Goal: Use online tool/utility: Utilize a website feature to perform a specific function

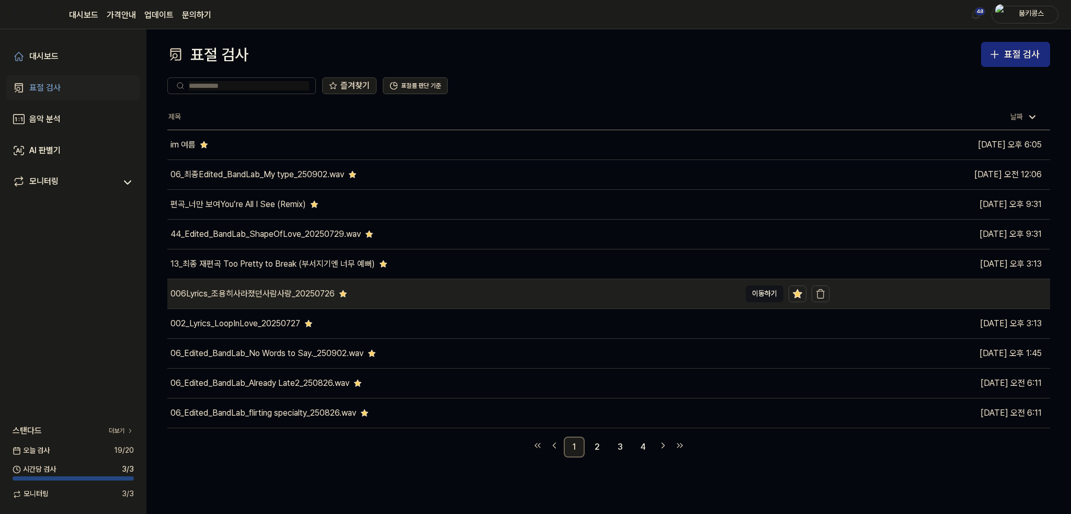
click at [347, 296] on div "006Lyrics_조용히사라졌던사람사랑_20250726" at bounding box center [453, 293] width 573 height 29
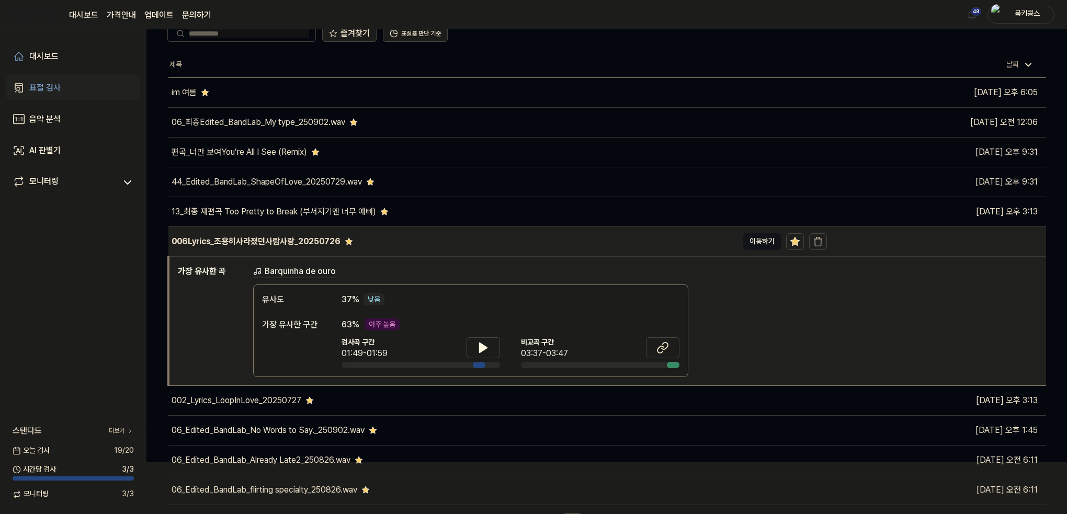
scroll to position [71, 0]
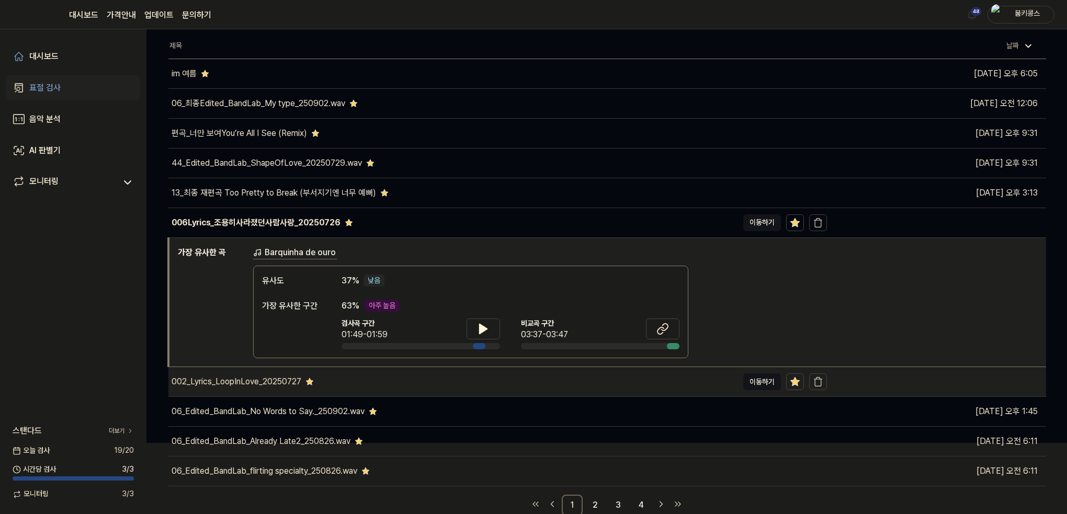
click at [333, 382] on div "002_Lyrics_LoopInLove_20250727" at bounding box center [453, 381] width 570 height 29
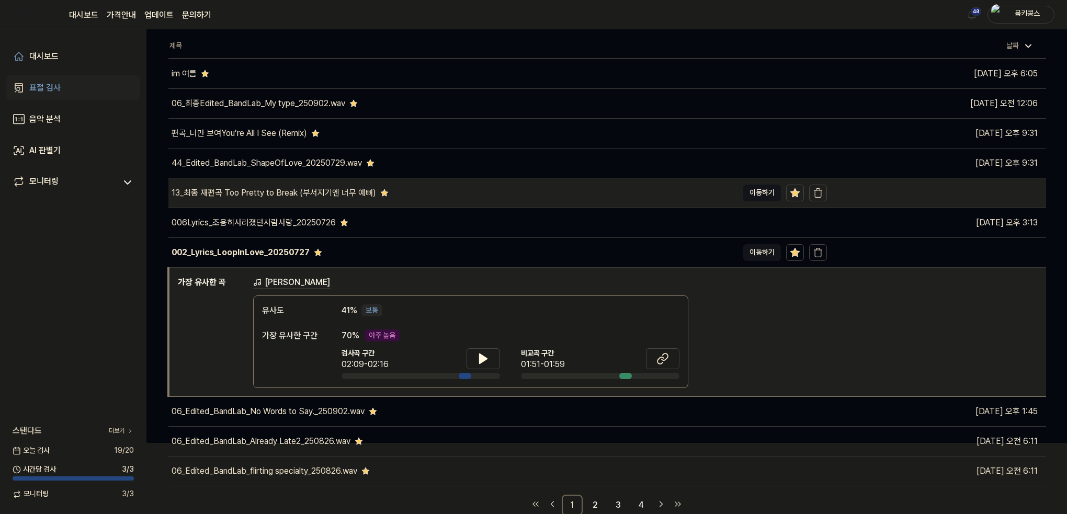
click at [401, 203] on div "13_최종 재편곡 Too Pretty to Break (부서지기엔 너무 예뻐)" at bounding box center [453, 192] width 570 height 29
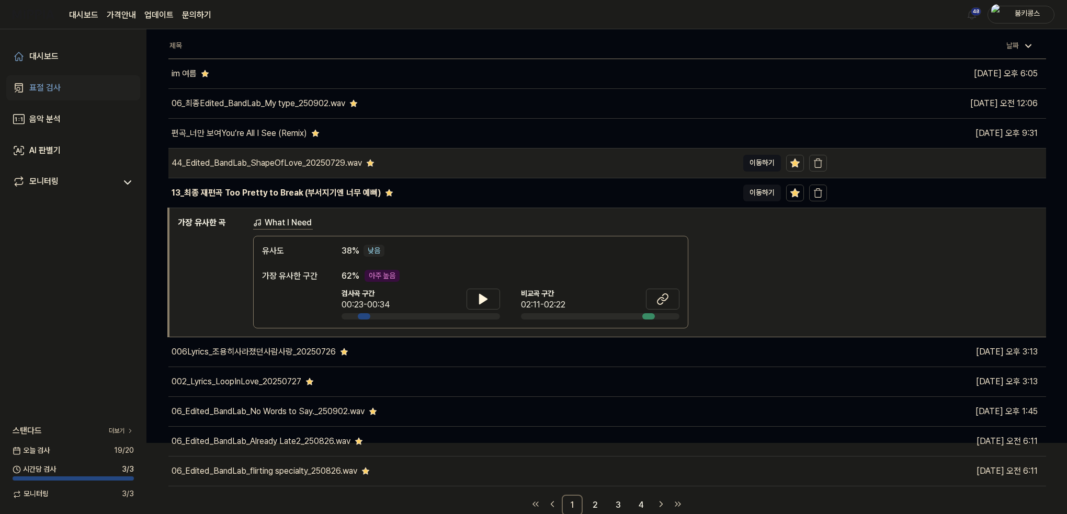
click at [361, 165] on div "44_Edited_BandLab_ShapeOfLove_20250729.wav" at bounding box center [271, 163] width 206 height 13
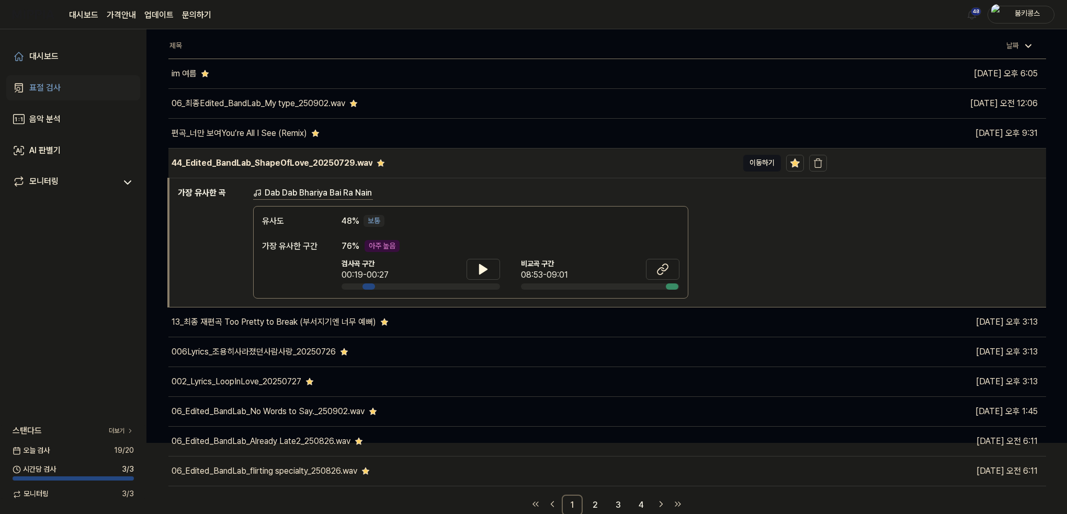
click at [431, 169] on div "44_Edited_BandLab_ShapeOfLove_20250729.wav" at bounding box center [453, 163] width 570 height 29
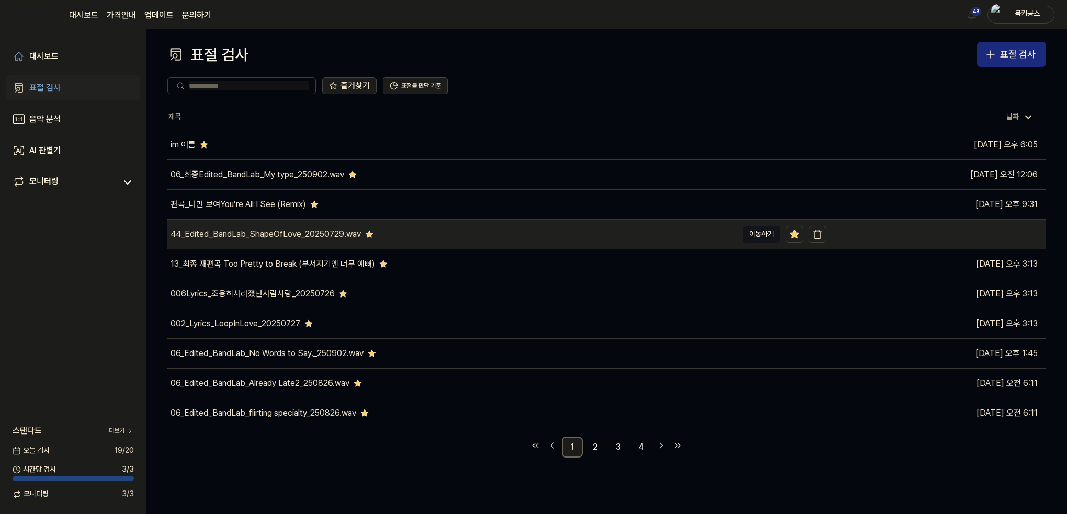
scroll to position [0, 0]
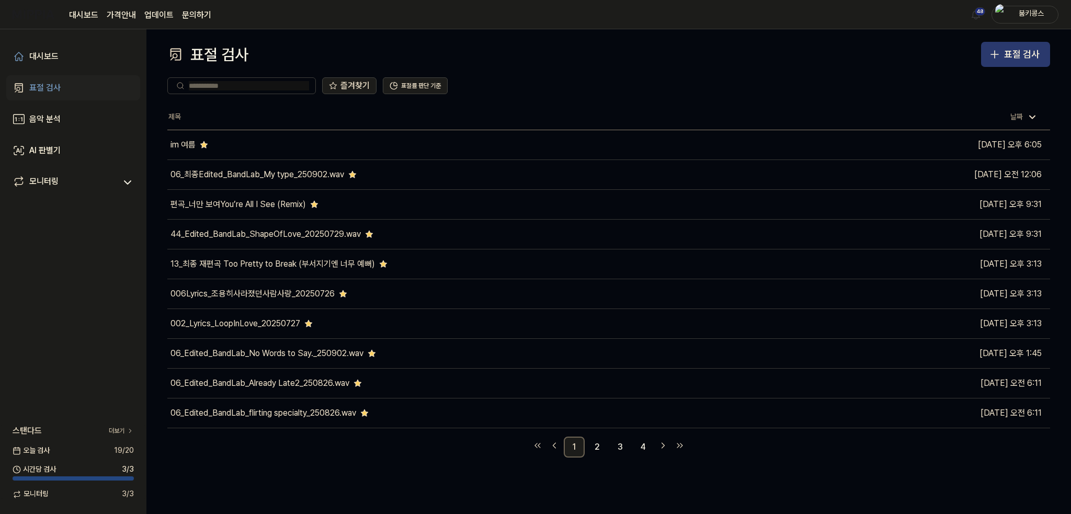
click at [1020, 56] on div "표절 검사" at bounding box center [1022, 54] width 36 height 15
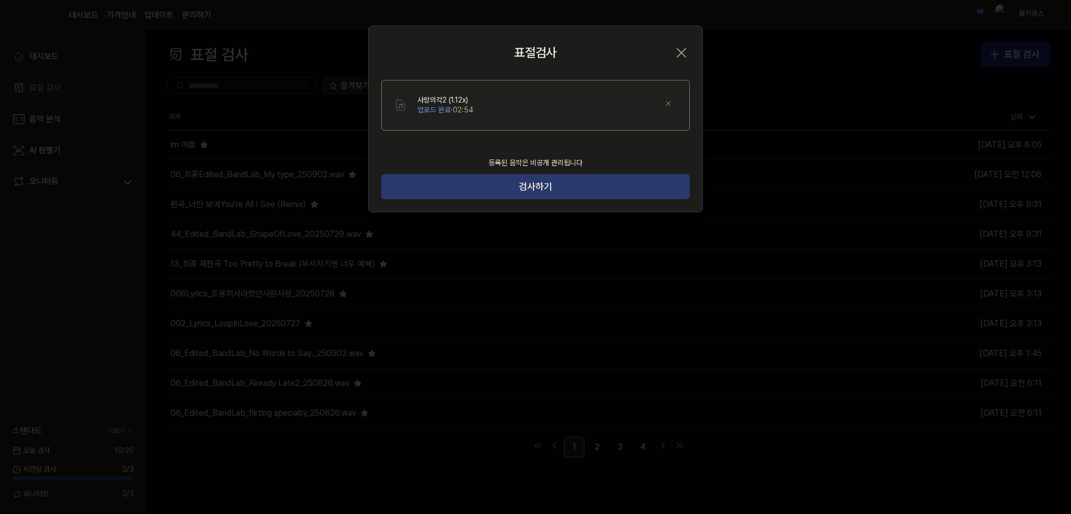
click at [548, 188] on button "검사하기" at bounding box center [535, 186] width 309 height 25
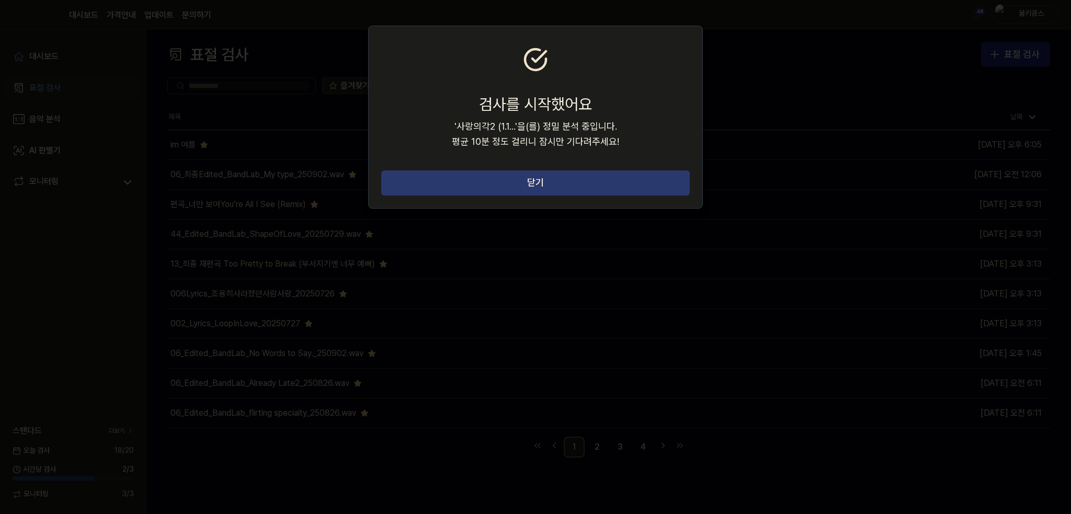
click at [567, 186] on button "닫기" at bounding box center [535, 182] width 309 height 25
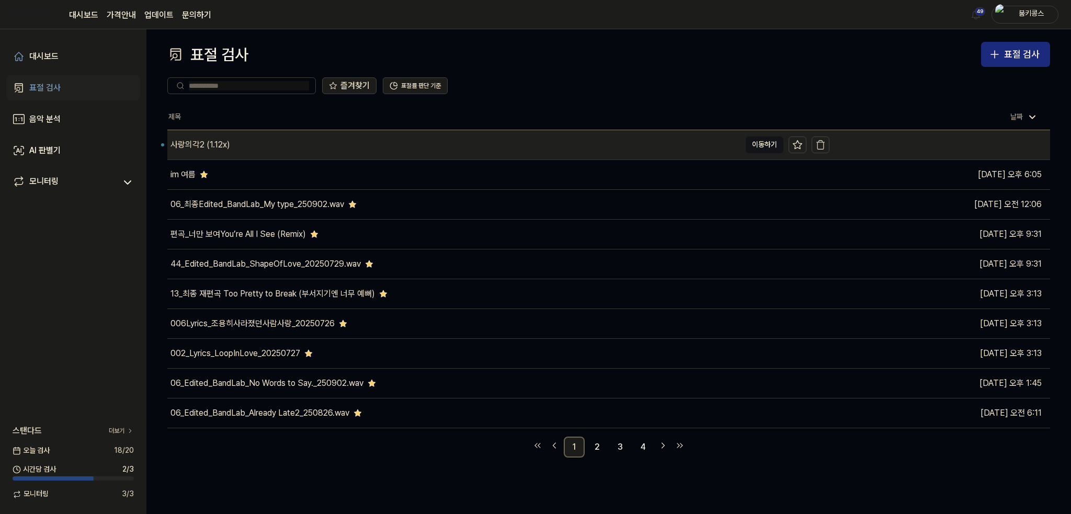
click at [234, 149] on div "사랑의각2 (1.12x)" at bounding box center [453, 144] width 573 height 29
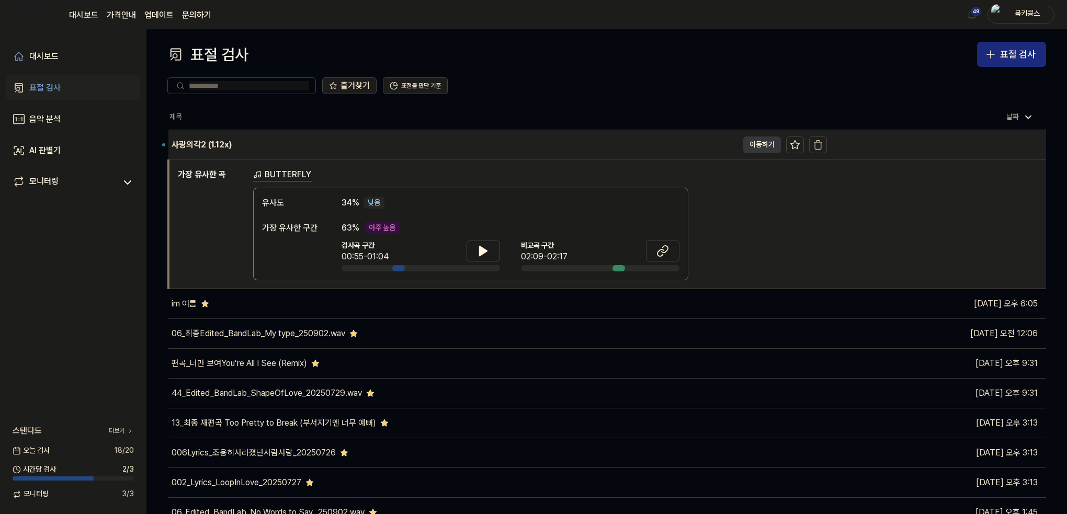
click at [759, 142] on button "이동하기" at bounding box center [762, 145] width 38 height 17
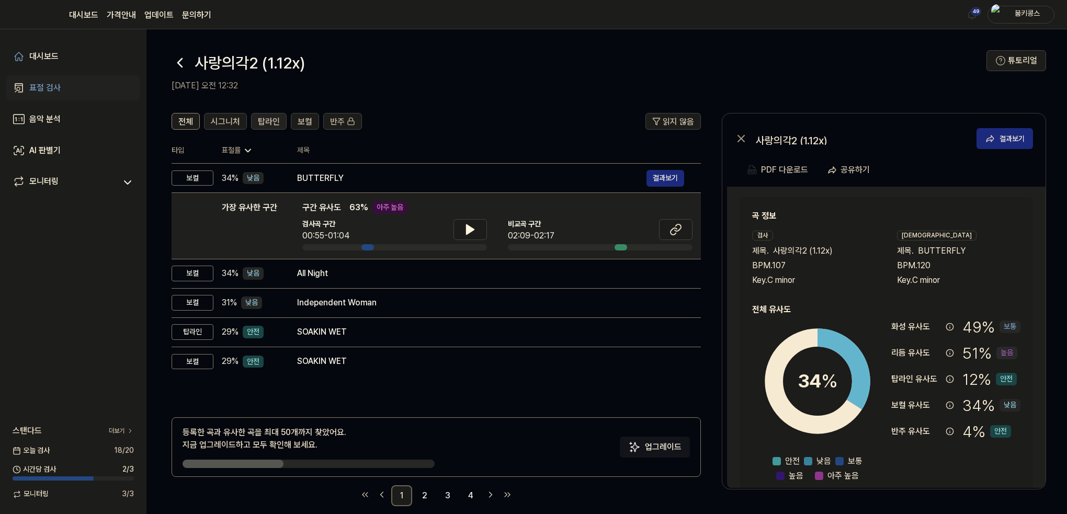
click at [260, 119] on span "탑라인" at bounding box center [269, 122] width 22 height 13
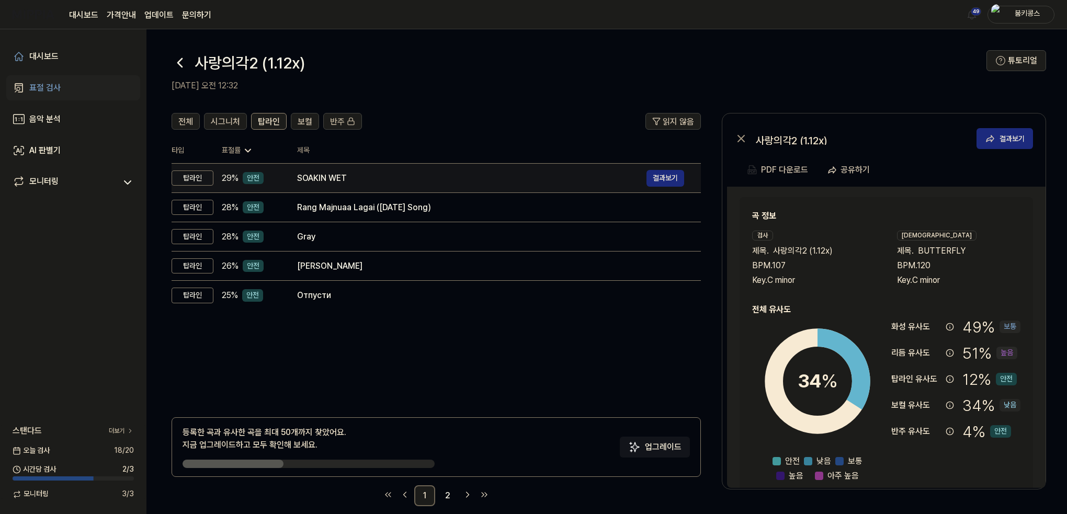
click at [310, 189] on td "SOAKIN WET 결과보기" at bounding box center [490, 178] width 420 height 29
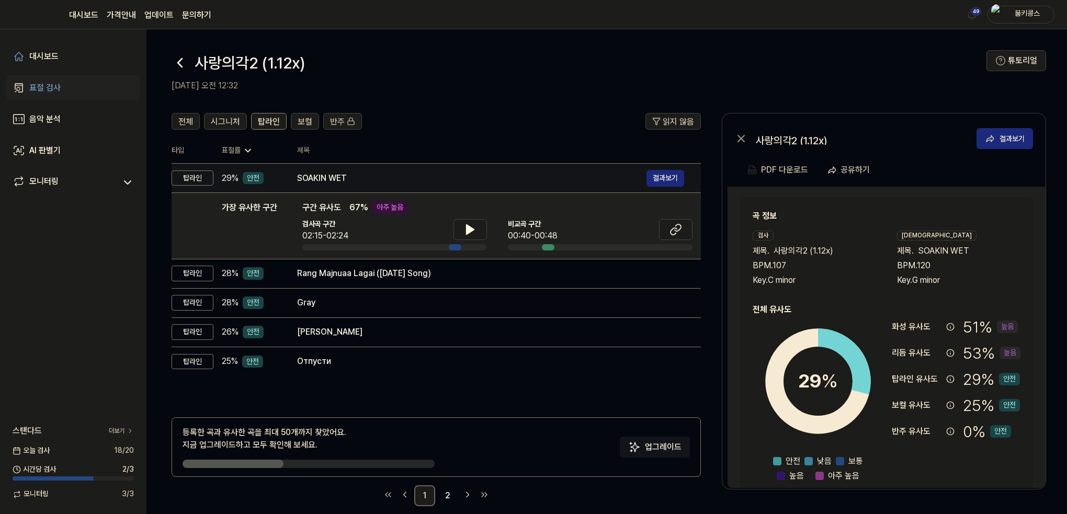
click at [317, 186] on div "SOAKIN WET 결과보기" at bounding box center [490, 178] width 387 height 17
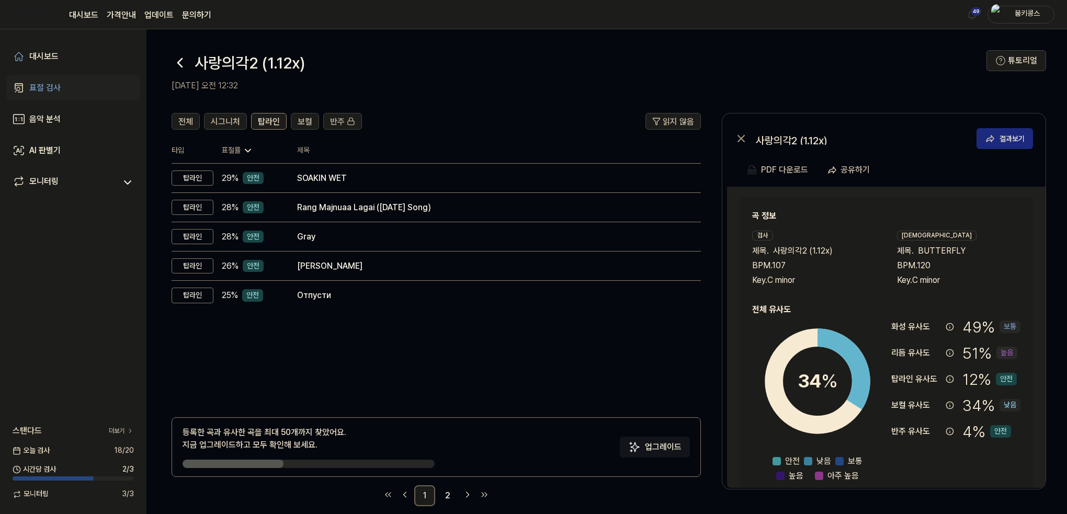
click at [183, 58] on icon at bounding box center [180, 62] width 17 height 17
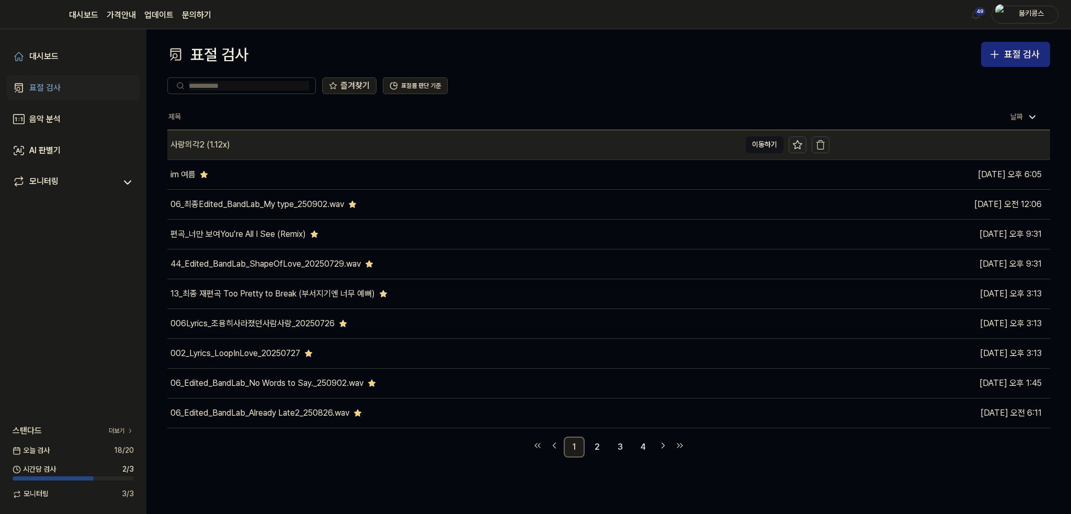
click at [798, 145] on icon at bounding box center [797, 145] width 10 height 10
click at [661, 143] on div "사랑의각2 (1.12x)" at bounding box center [453, 144] width 573 height 29
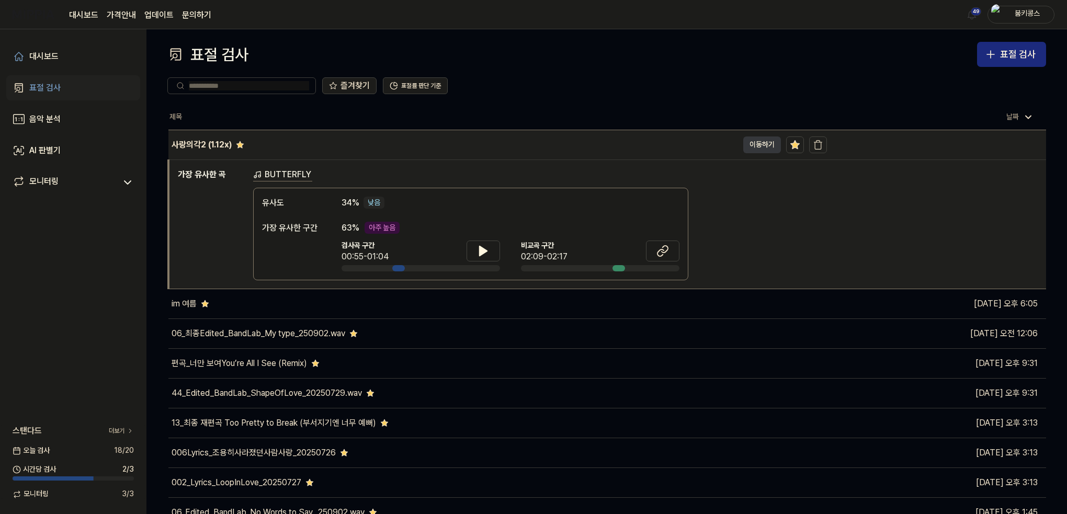
click at [760, 145] on button "이동하기" at bounding box center [762, 145] width 38 height 17
